Goal: Task Accomplishment & Management: Manage account settings

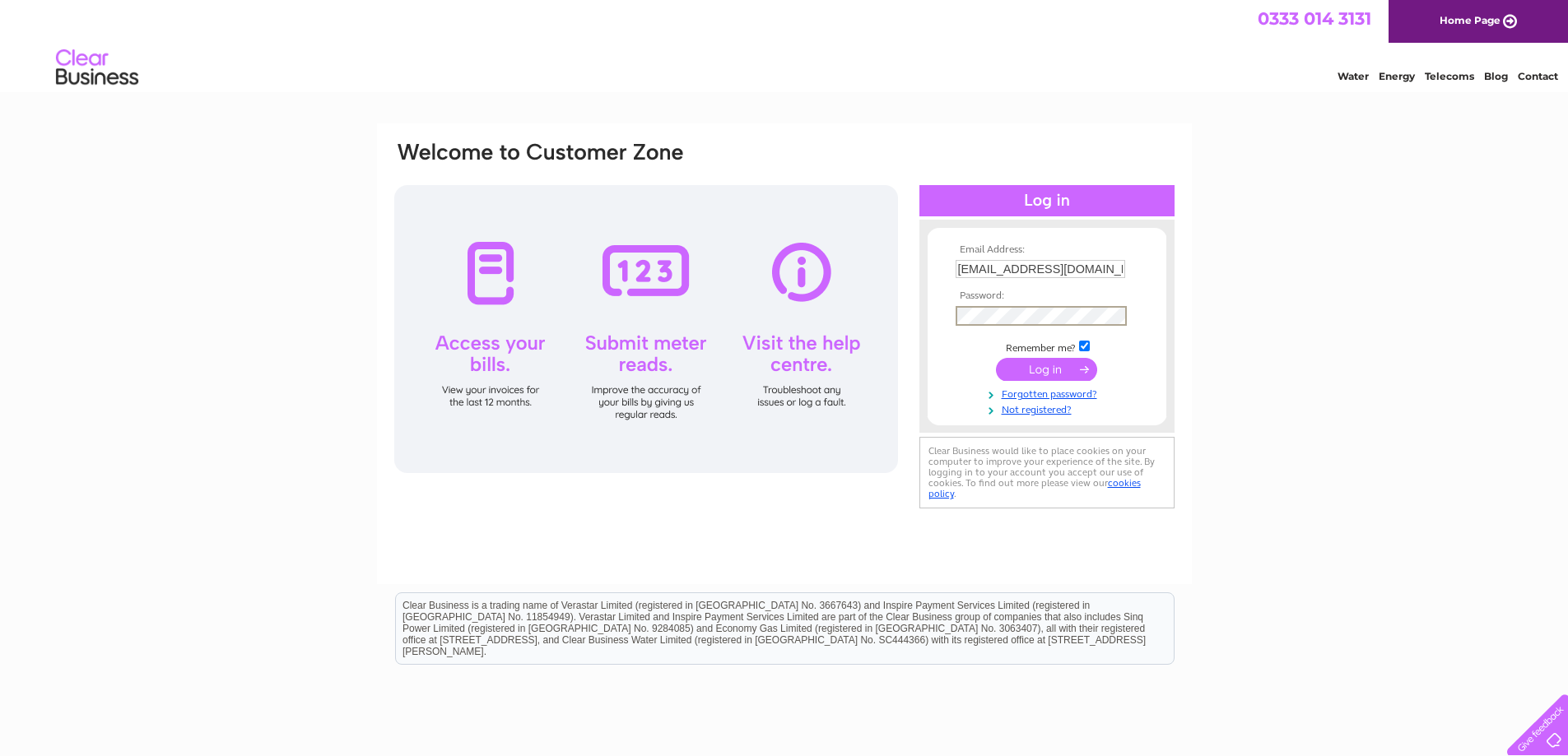
click at [995, 358] on input "submit" at bounding box center [1045, 370] width 101 height 23
click at [1058, 408] on link "Forgotten password?" at bounding box center [1048, 407] width 187 height 16
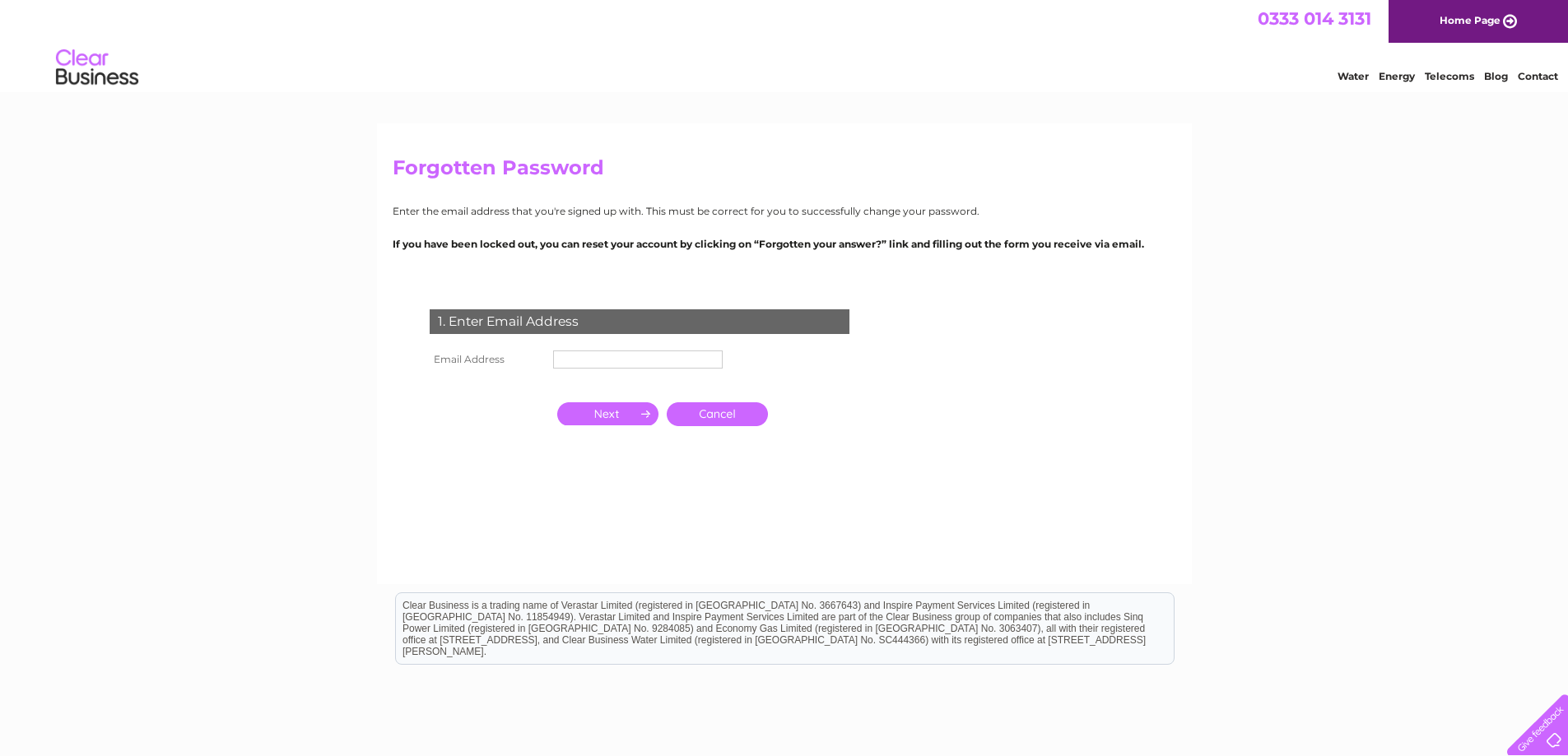
click at [625, 360] on input "text" at bounding box center [638, 359] width 170 height 18
type input "[EMAIL_ADDRESS][DOMAIN_NAME]"
click at [612, 408] on input "button" at bounding box center [608, 414] width 101 height 23
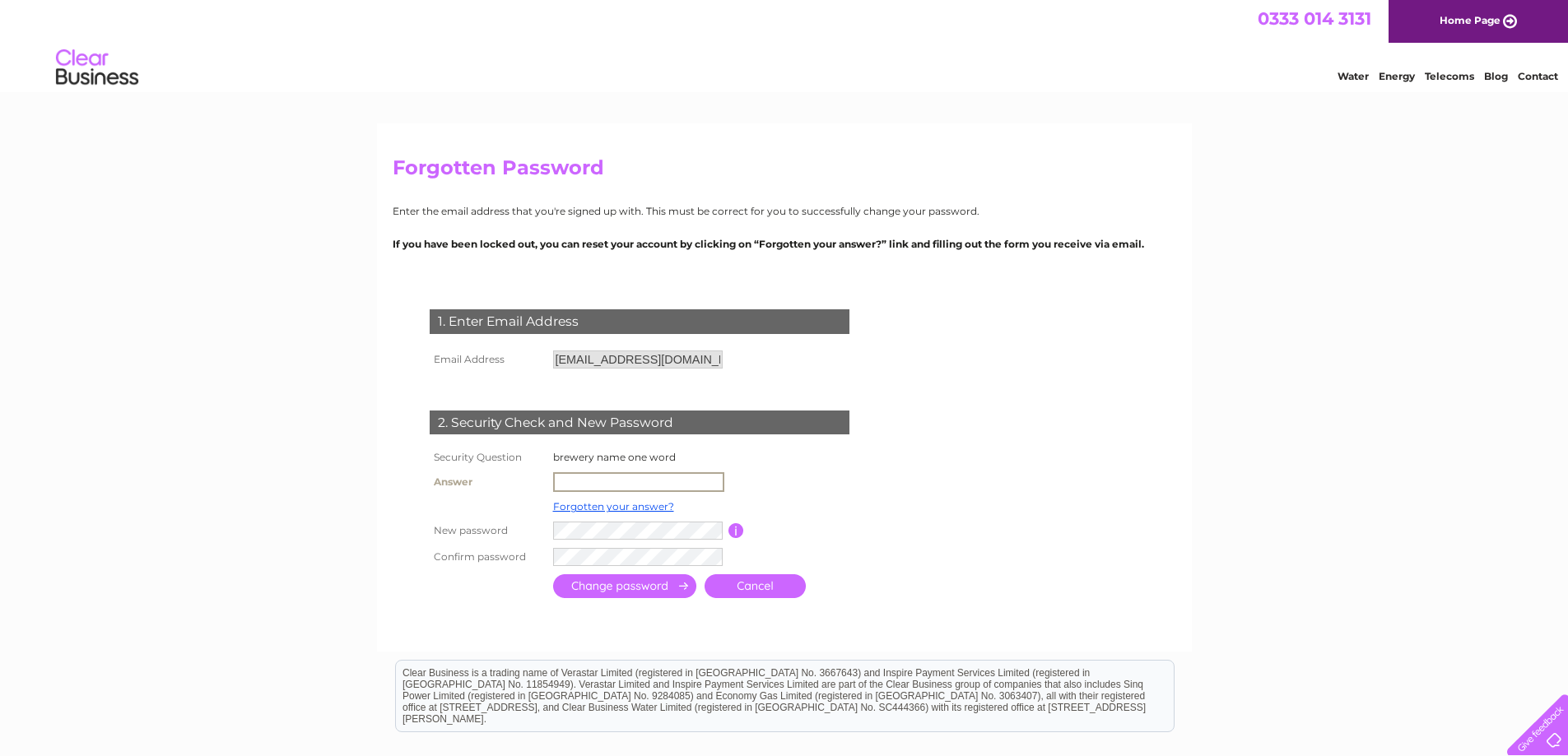
click at [635, 476] on input "text" at bounding box center [639, 483] width 172 height 20
type input "JWLEES"
click at [641, 582] on input "submit" at bounding box center [625, 586] width 143 height 24
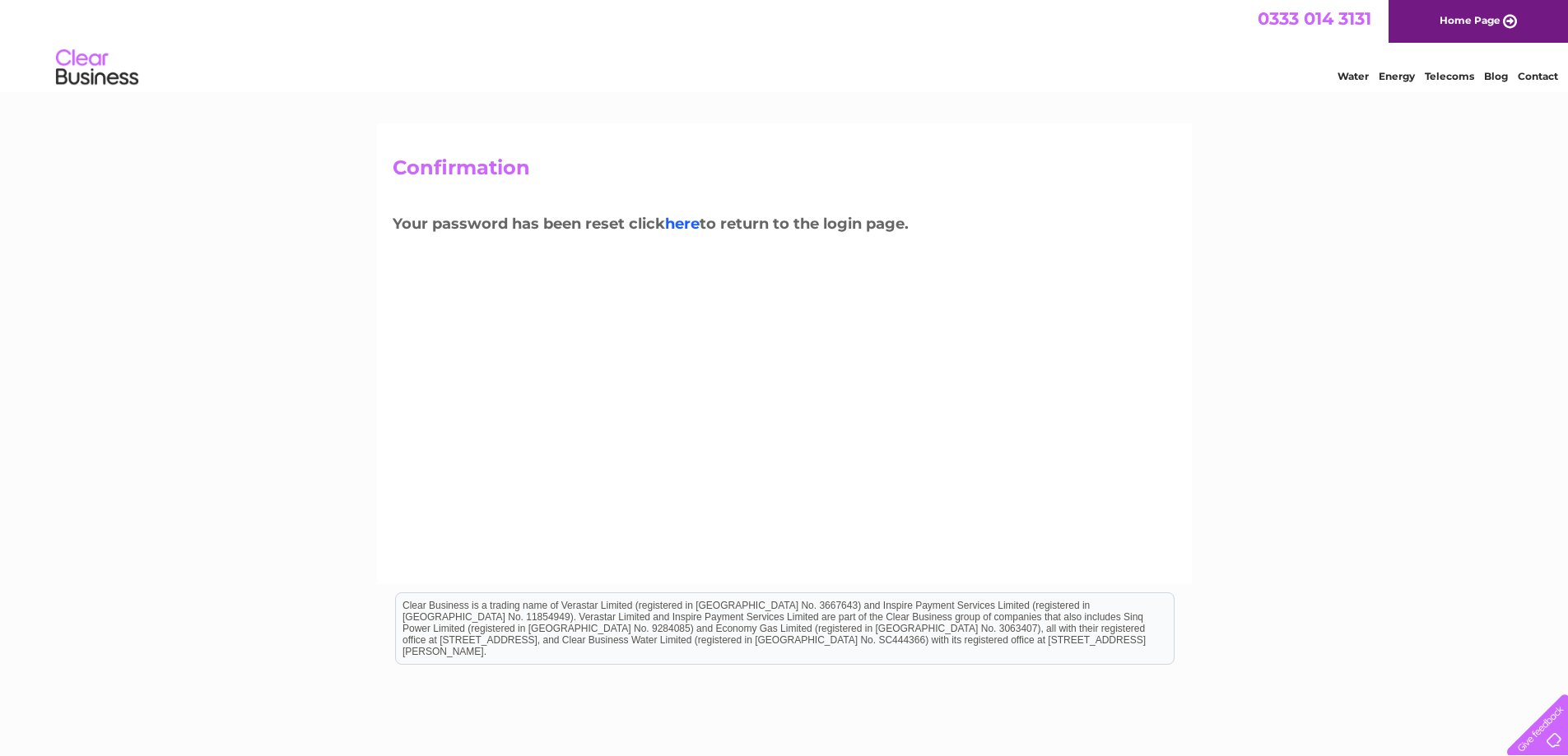
click at [692, 222] on link "here" at bounding box center [682, 223] width 35 height 18
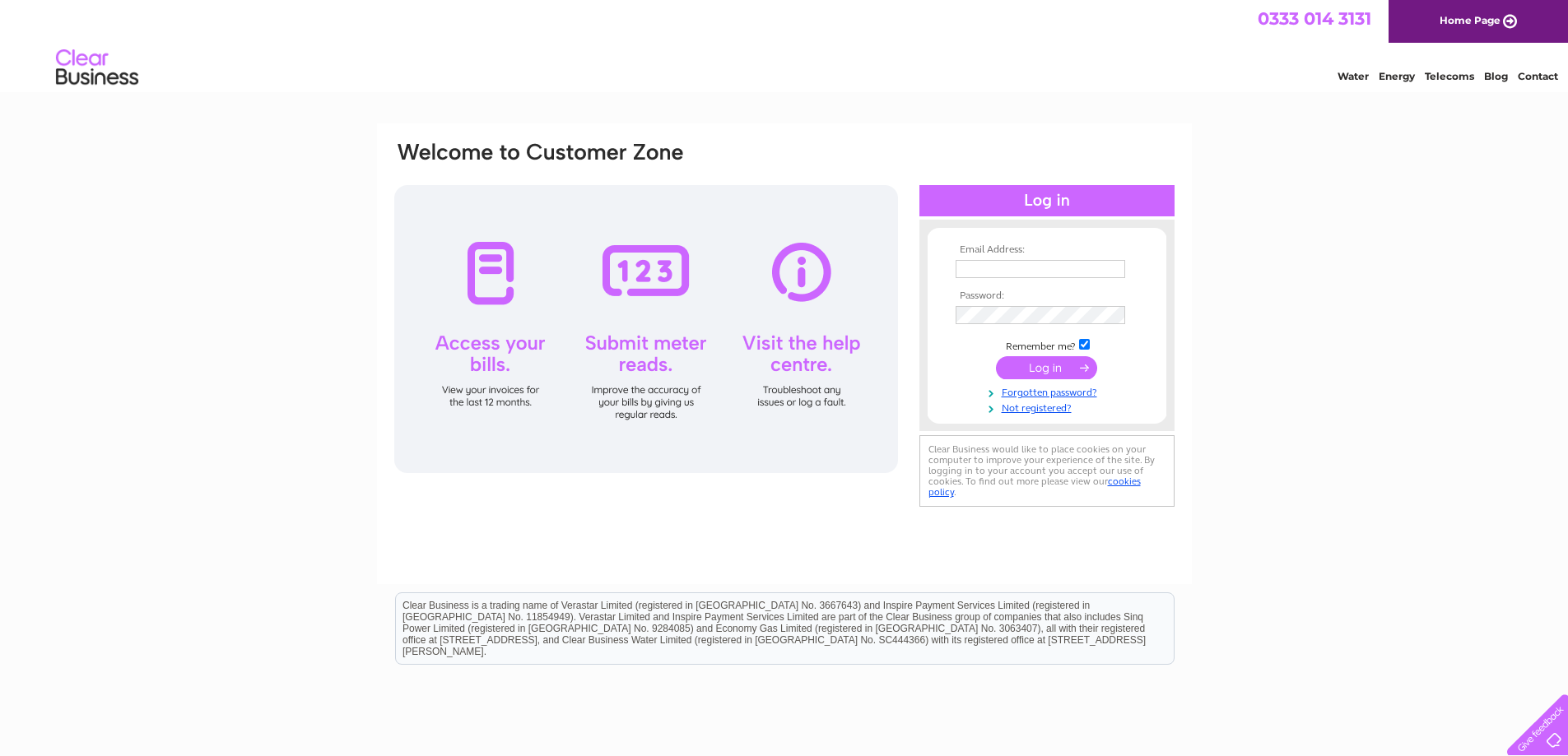
type input "northernhotel@btconnect.com"
click at [1048, 365] on input "submit" at bounding box center [1045, 368] width 101 height 23
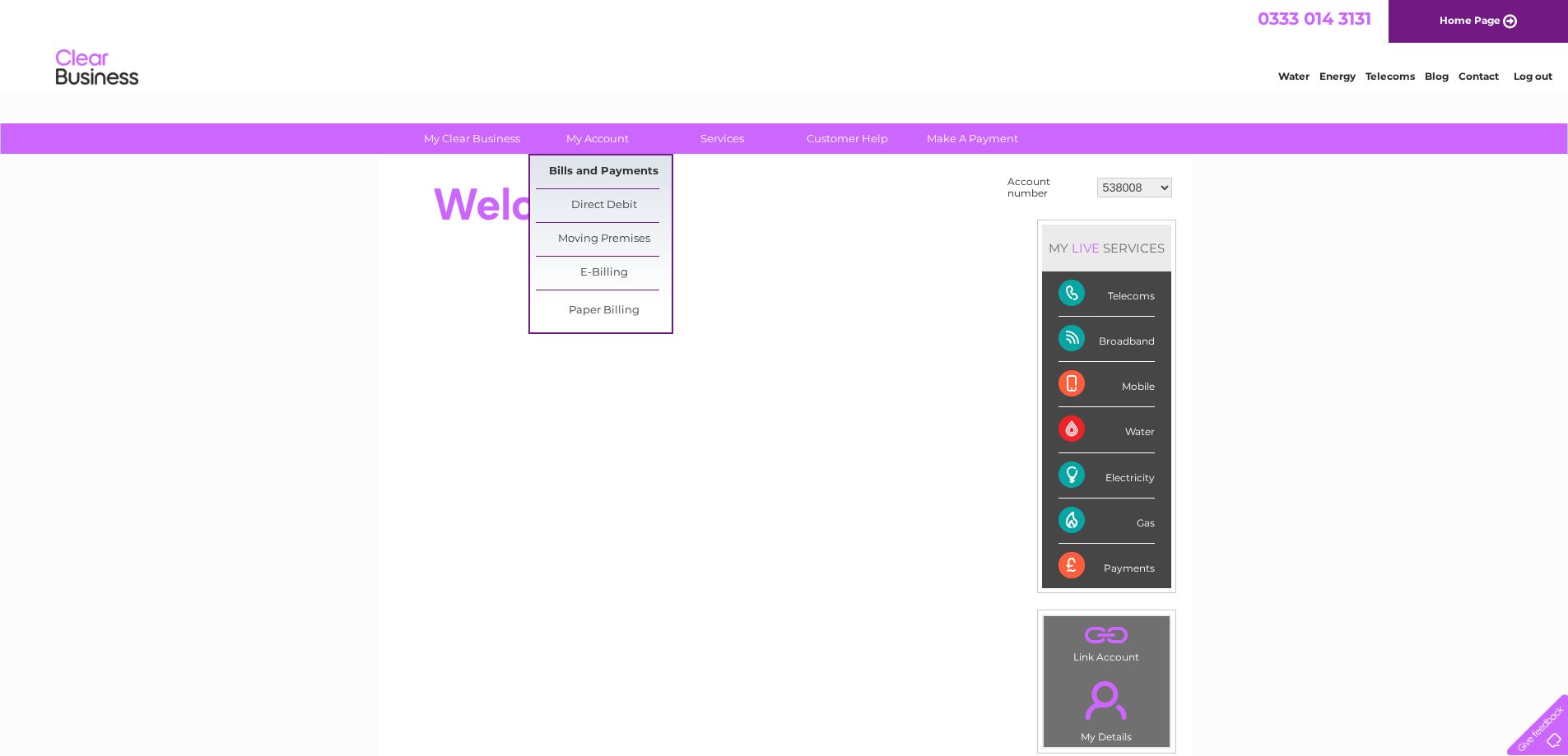
click at [602, 173] on link "Bills and Payments" at bounding box center [604, 172] width 136 height 33
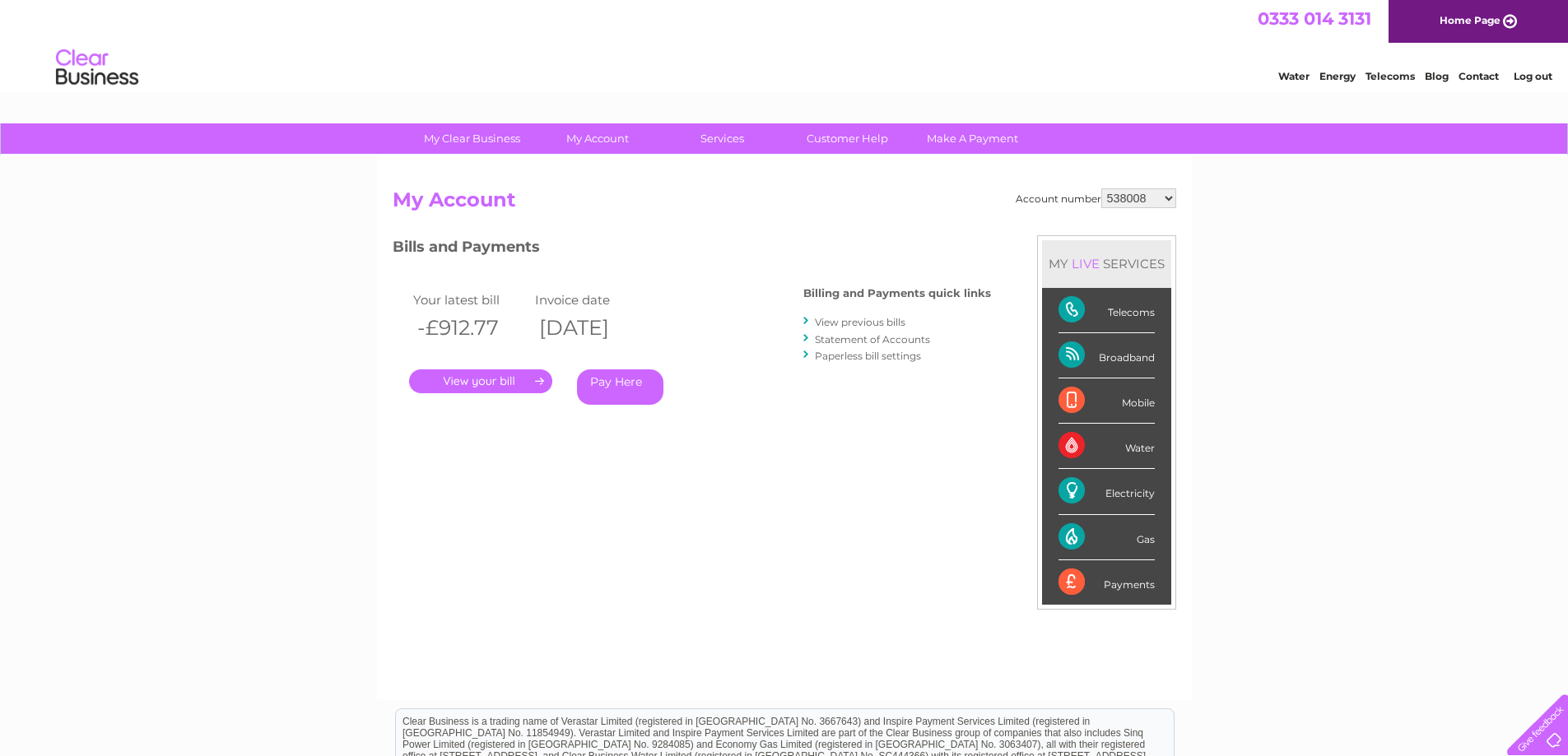
click at [508, 381] on link "." at bounding box center [481, 382] width 143 height 24
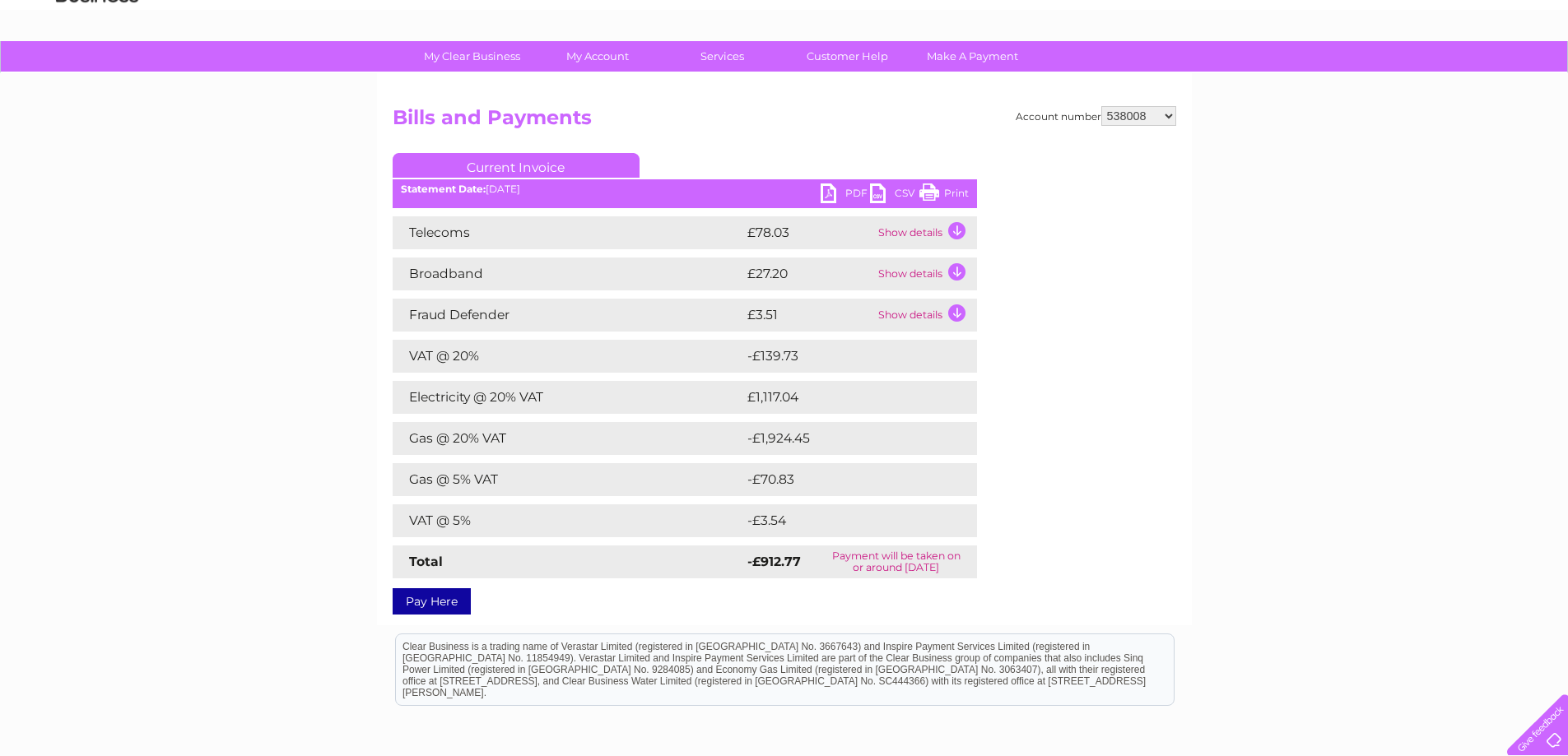
scroll to position [164, 0]
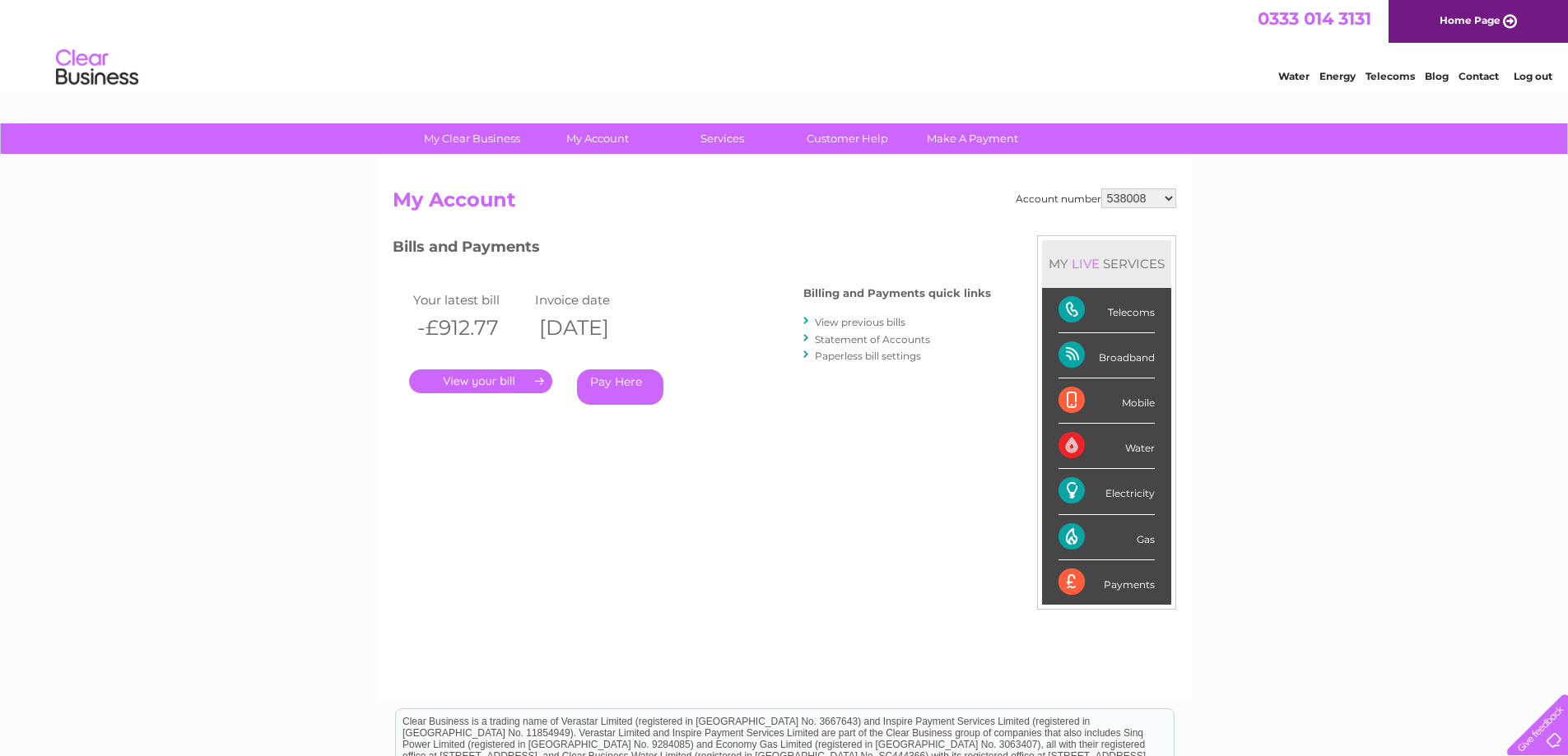
click at [1070, 449] on div "Water" at bounding box center [1106, 446] width 96 height 46
